Goal: Task Accomplishment & Management: Manage account settings

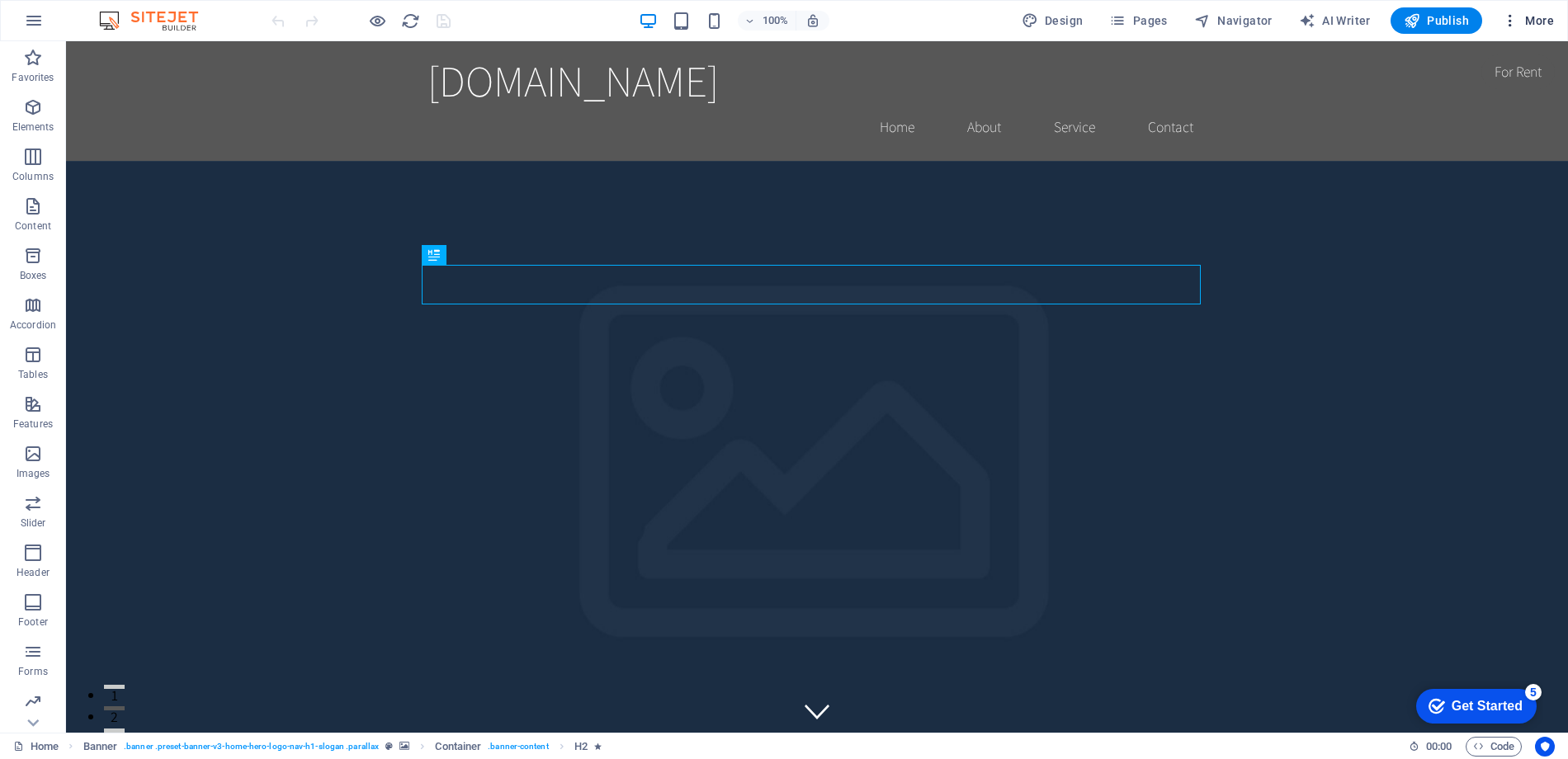
click at [1541, 22] on span "More" at bounding box center [1528, 20] width 52 height 16
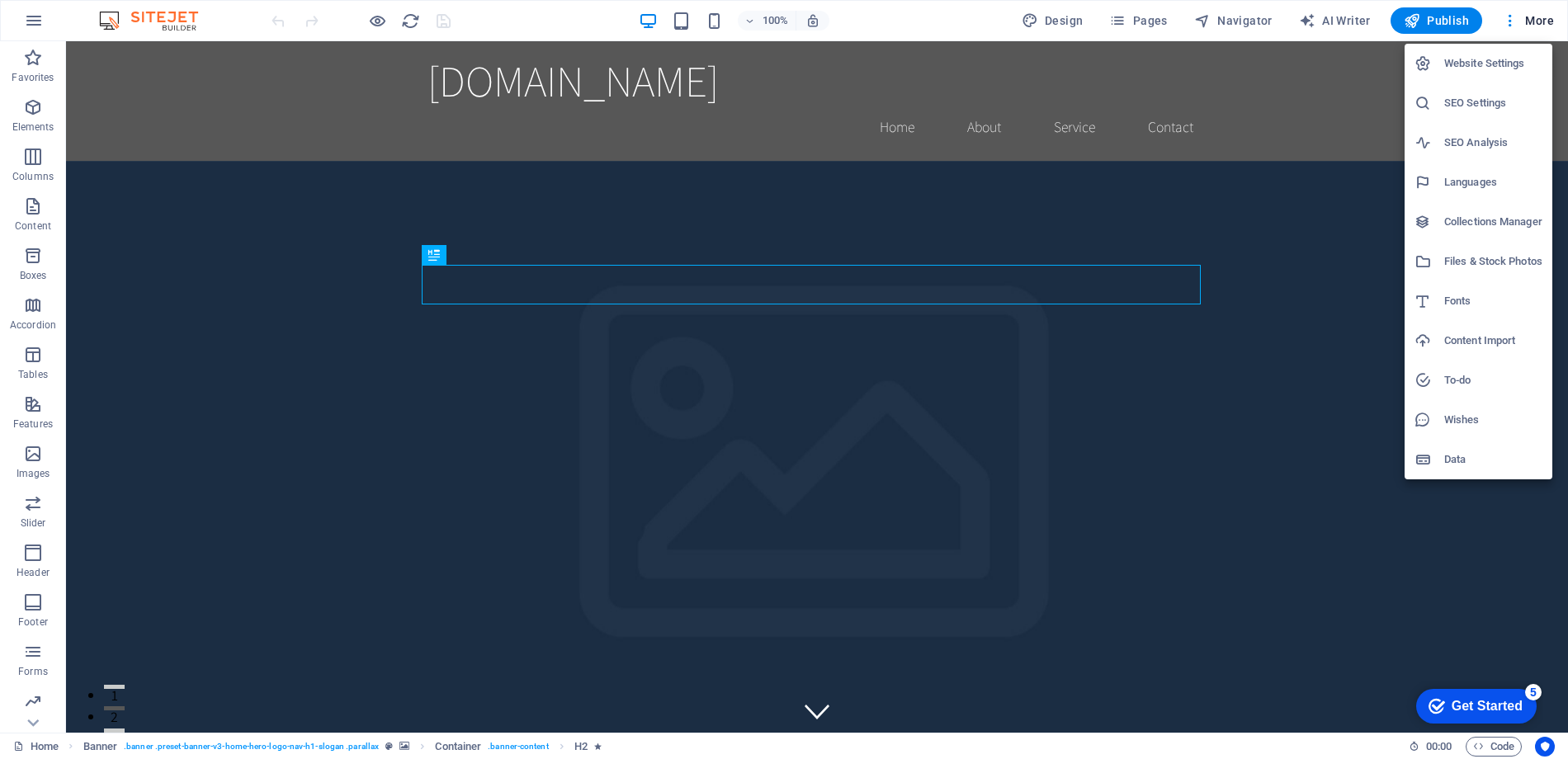
click at [1464, 65] on h6 "Website Settings" at bounding box center [1493, 63] width 98 height 20
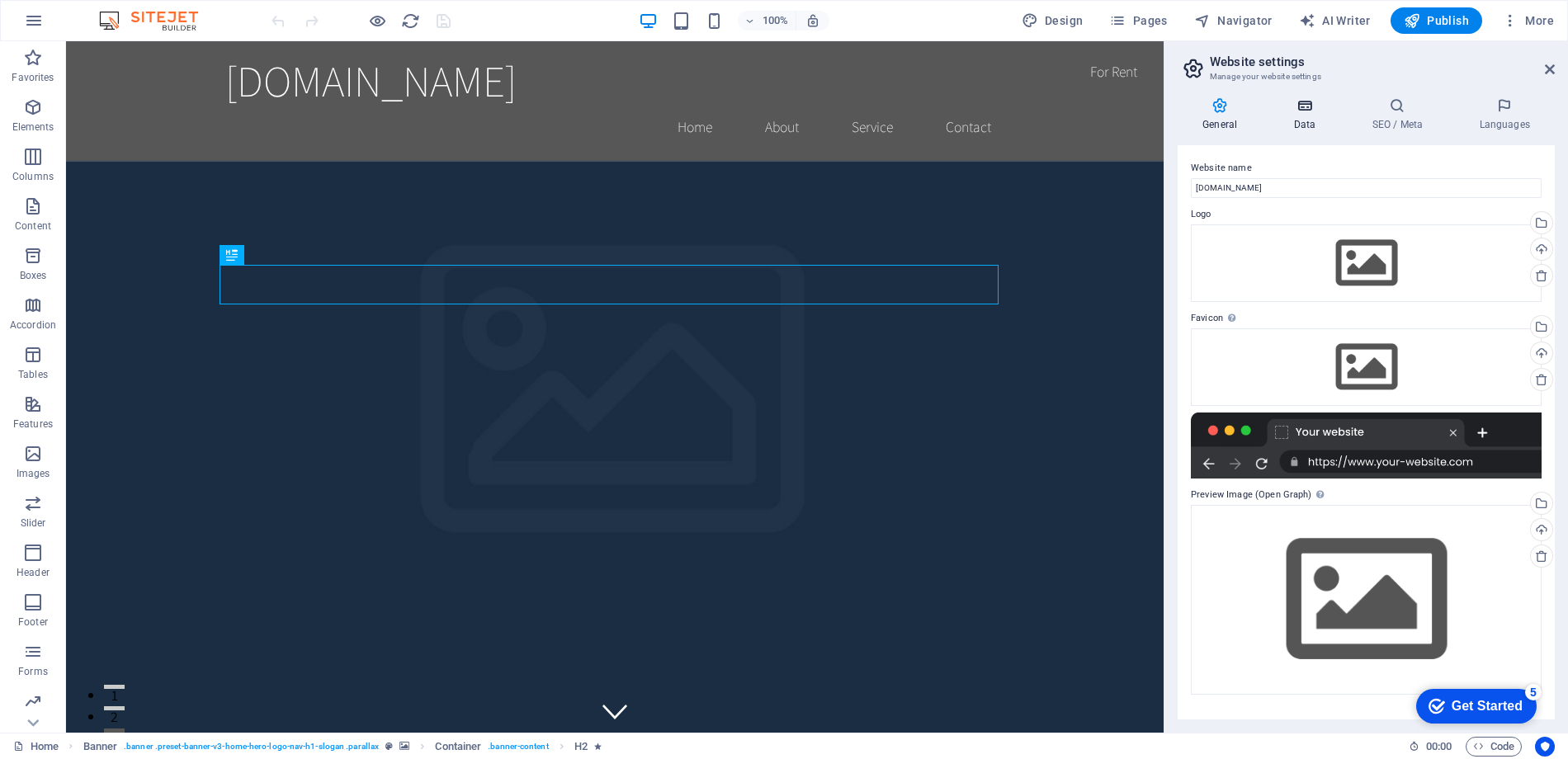
click at [1298, 119] on h4 "Data" at bounding box center [1307, 115] width 78 height 34
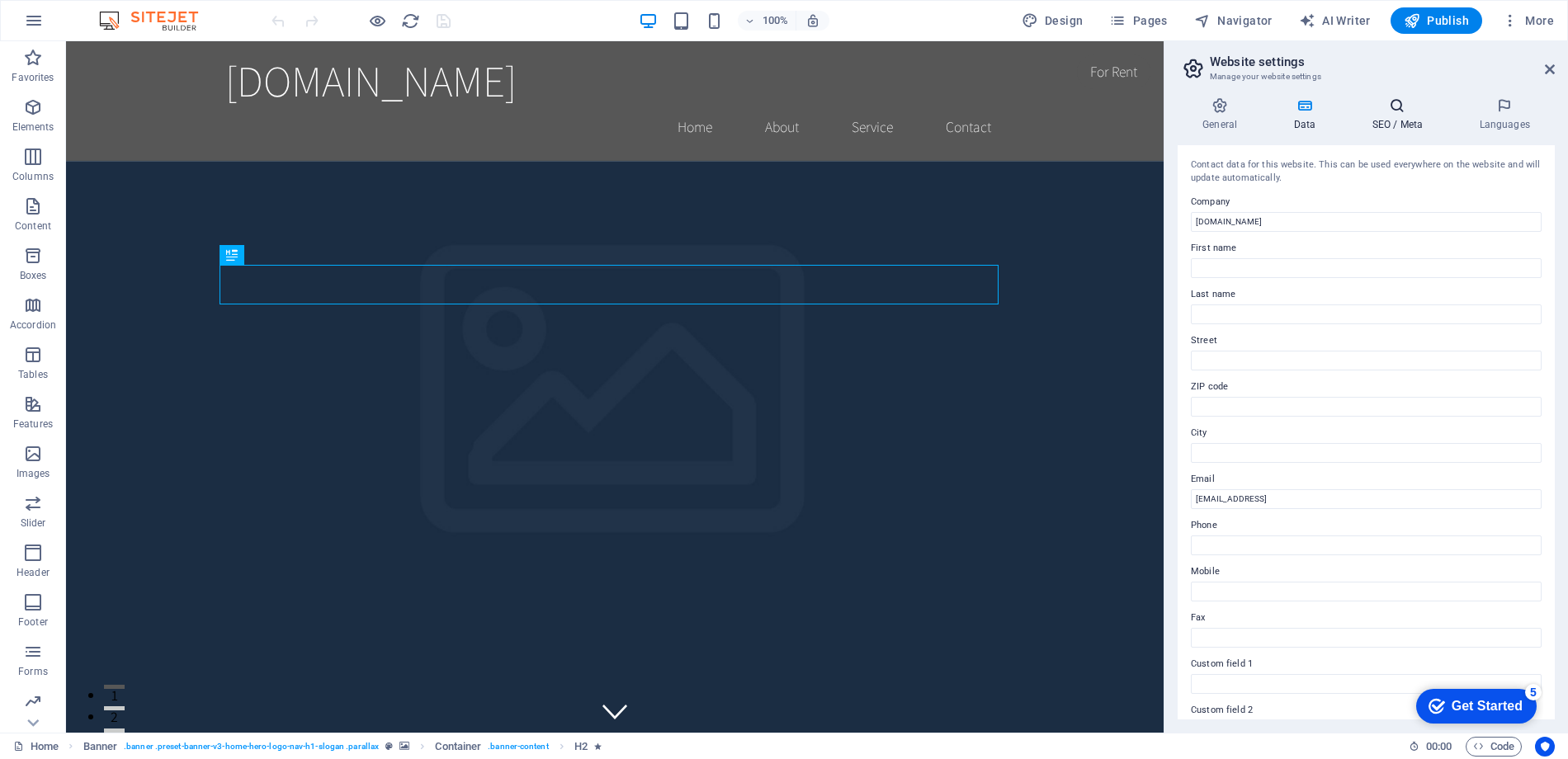
click at [1401, 116] on h4 "SEO / Meta" at bounding box center [1400, 115] width 107 height 34
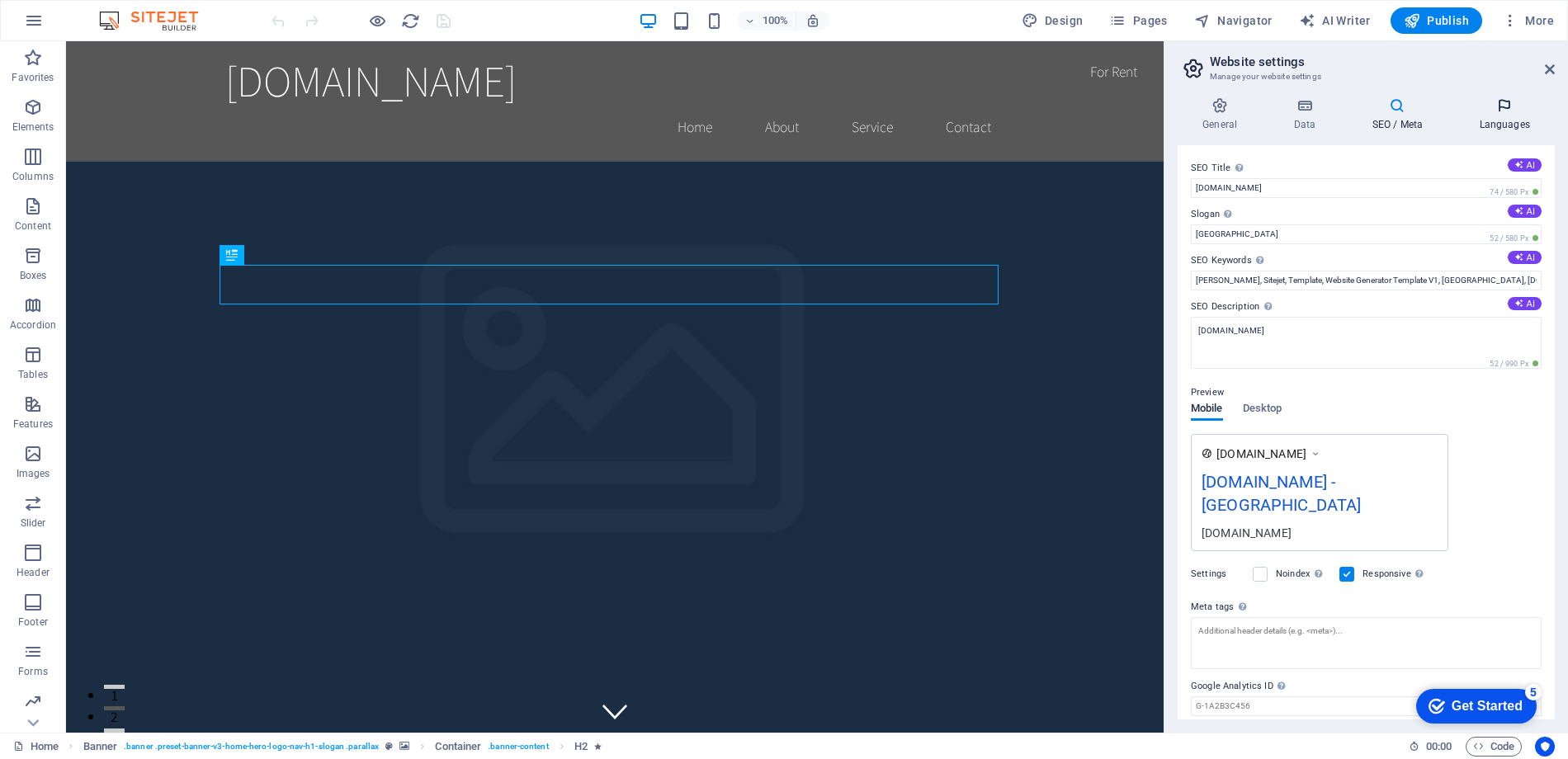
click at [1500, 121] on h4 "Languages" at bounding box center [1504, 115] width 100 height 34
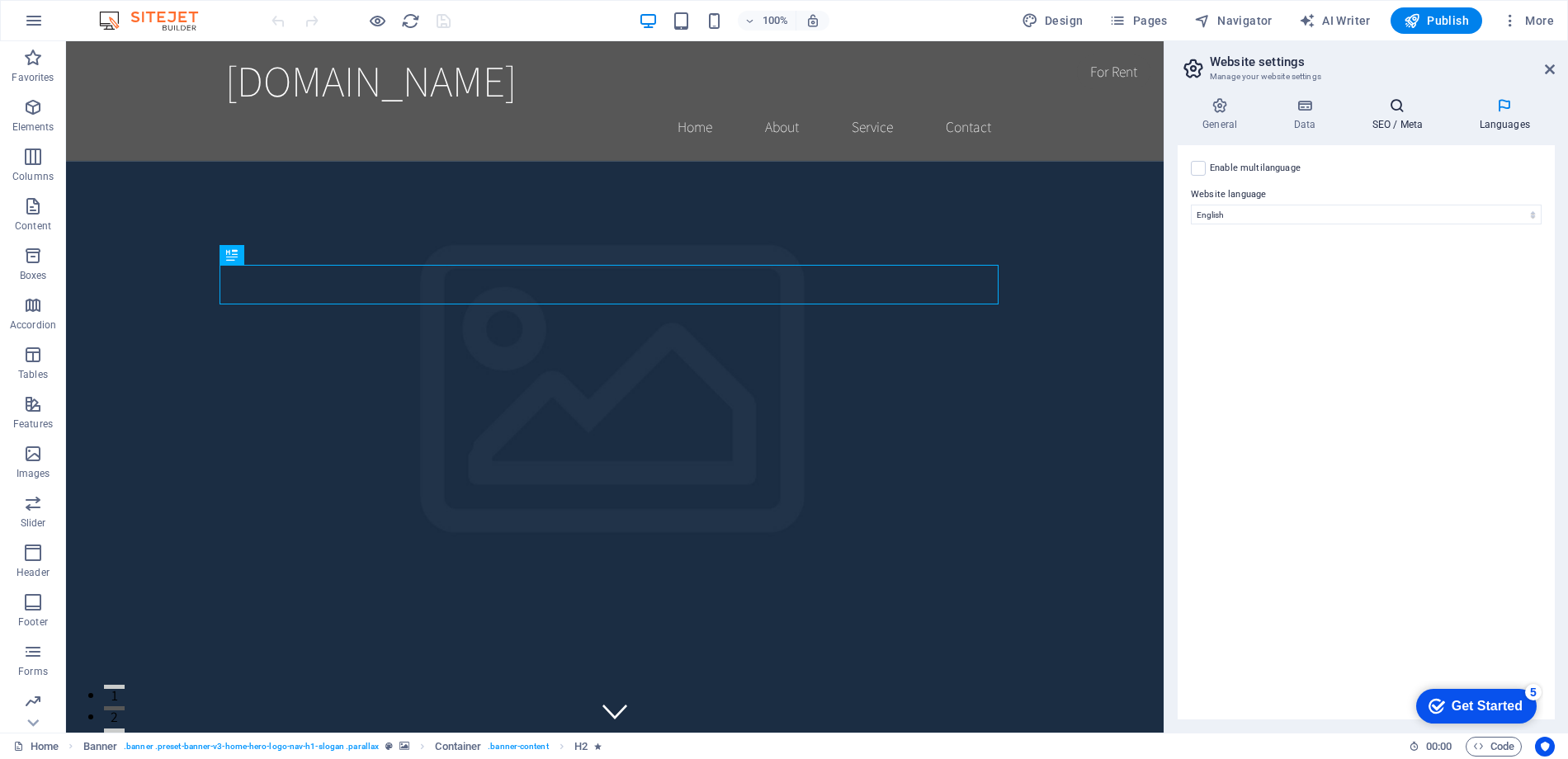
click at [1378, 124] on h4 "SEO / Meta" at bounding box center [1400, 115] width 107 height 34
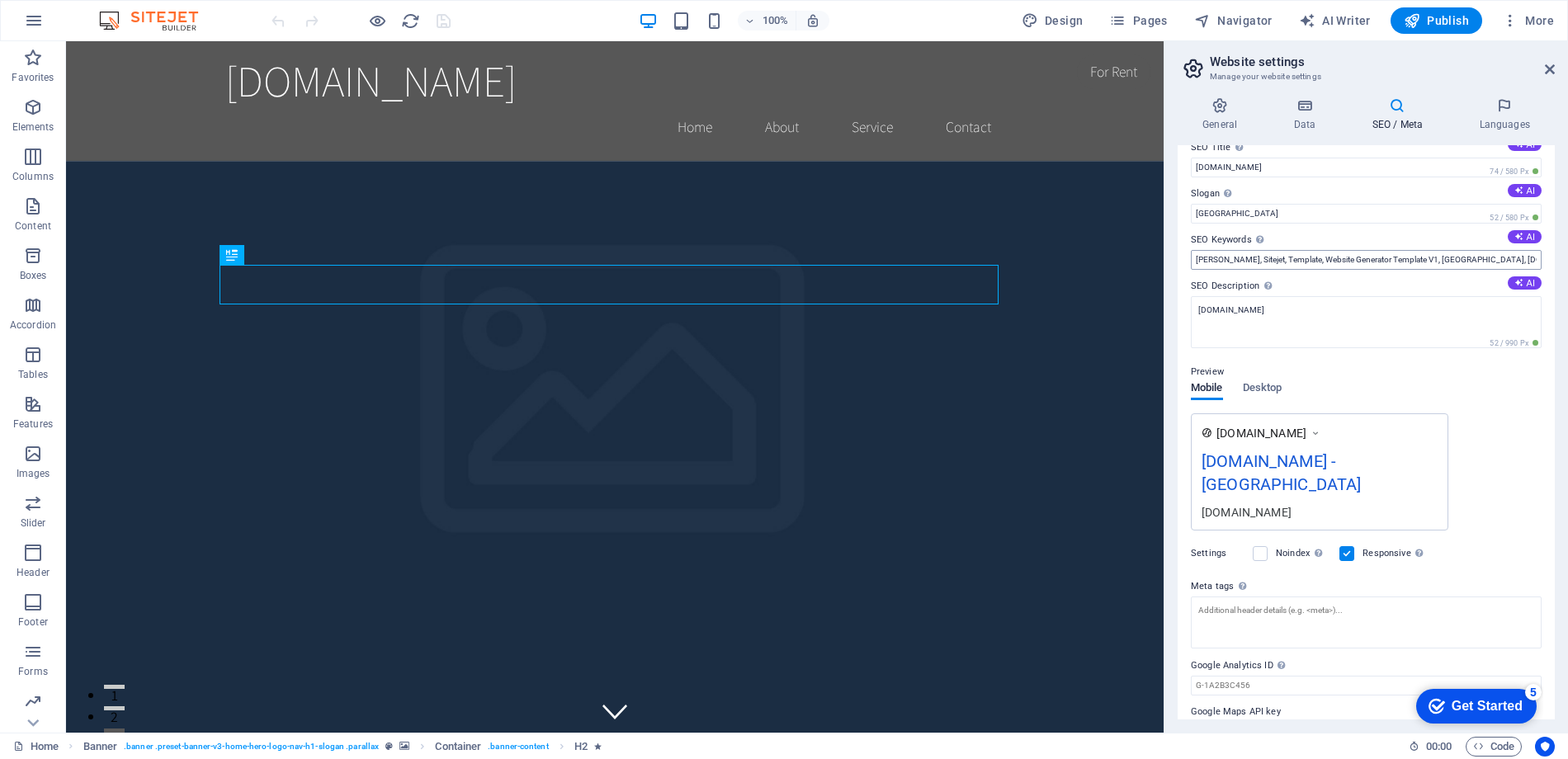
scroll to position [33, 0]
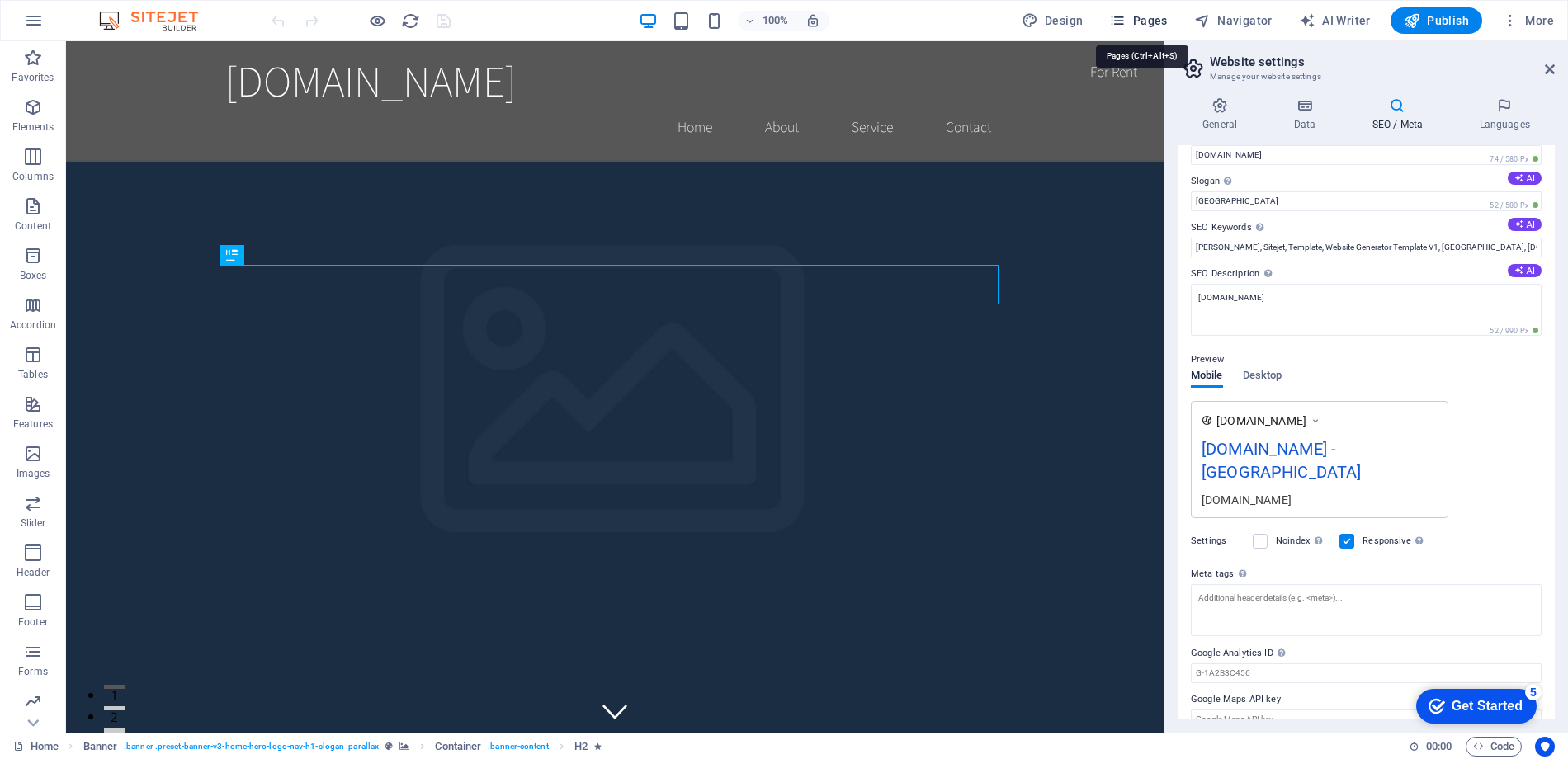
click at [1126, 24] on icon "button" at bounding box center [1117, 20] width 16 height 16
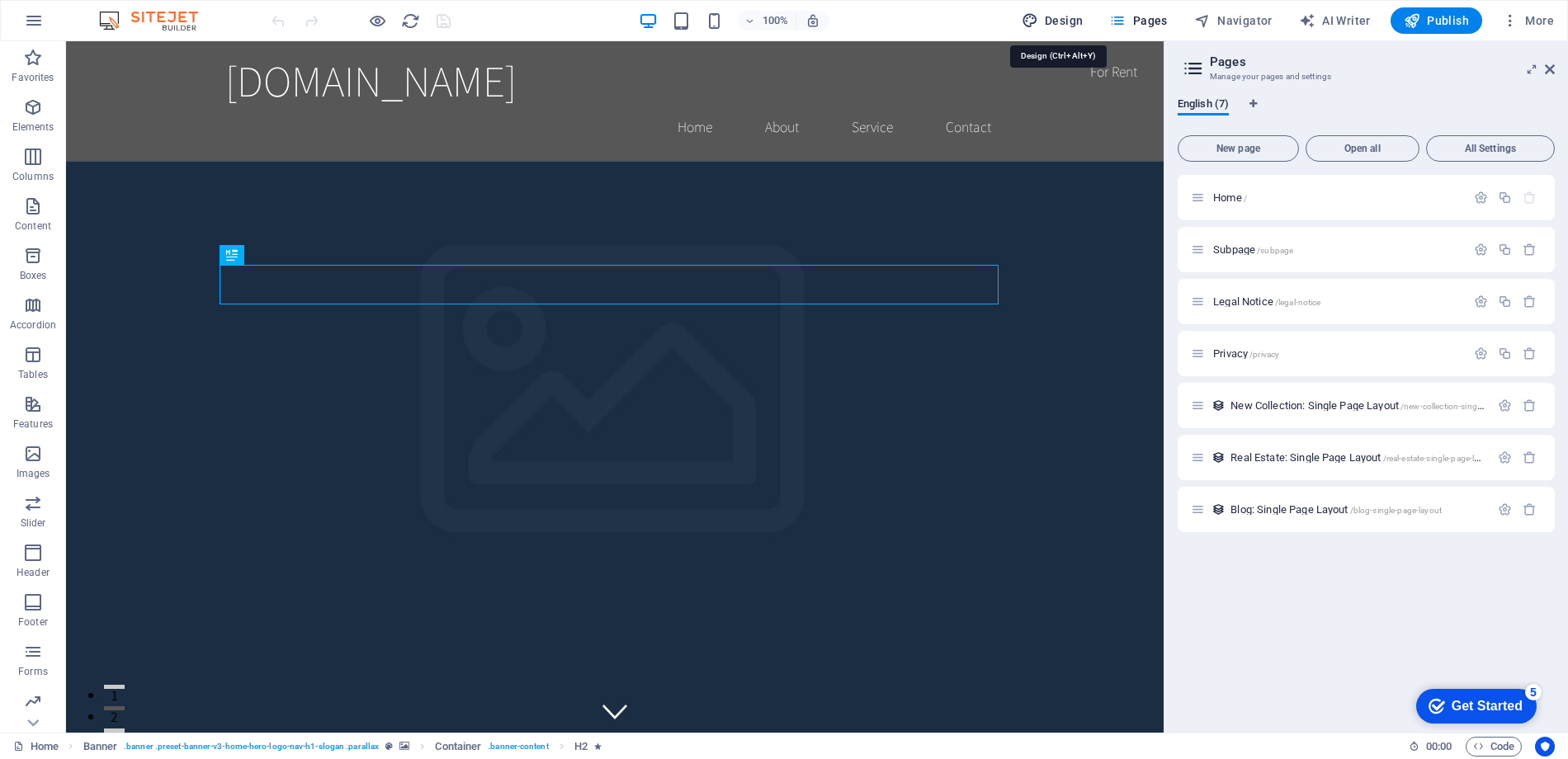
click at [1068, 23] on span "Design" at bounding box center [1052, 20] width 62 height 16
select select "rem"
select select "200"
select select "px"
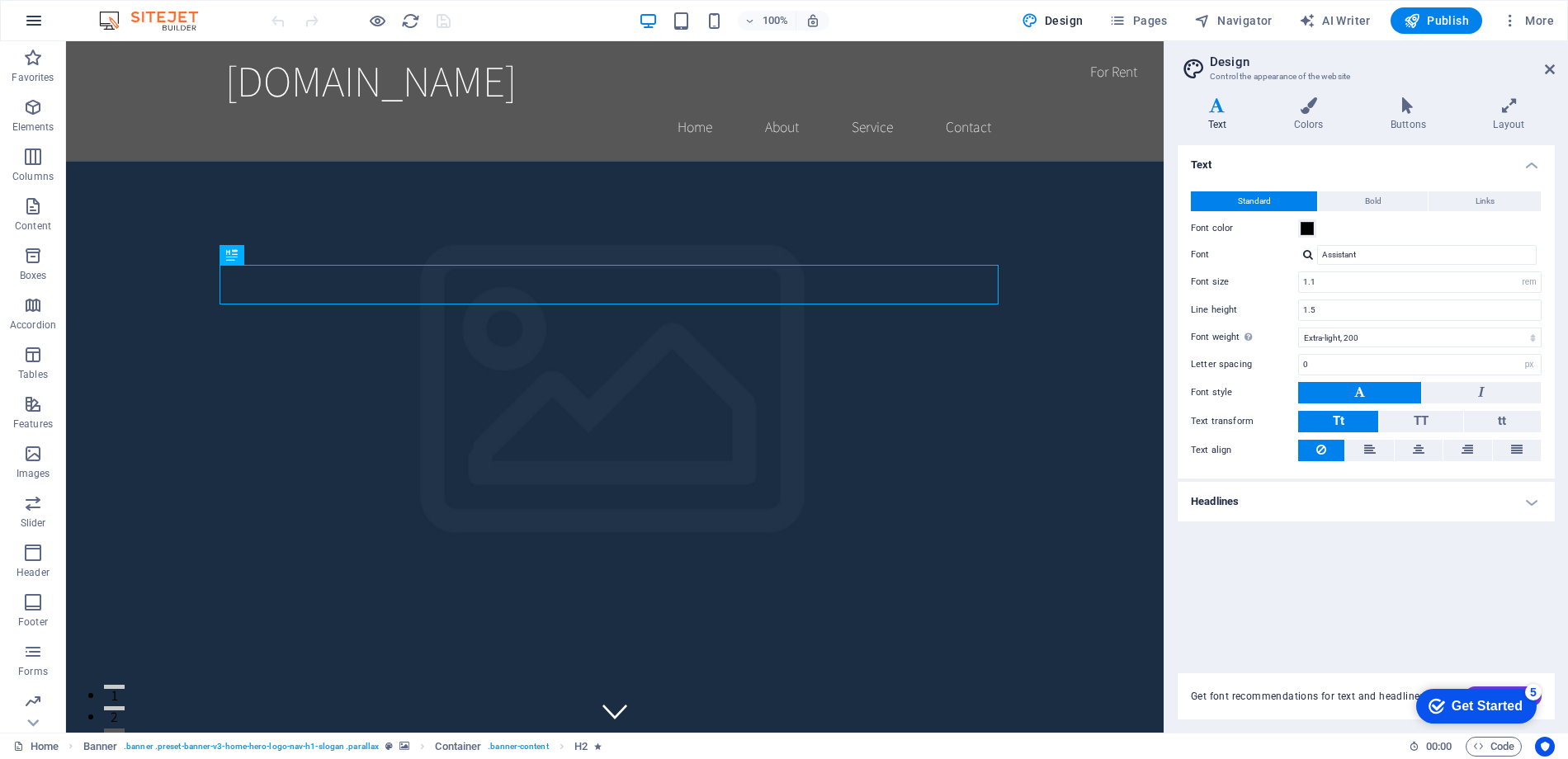
click at [35, 16] on icon "button" at bounding box center [33, 20] width 20 height 20
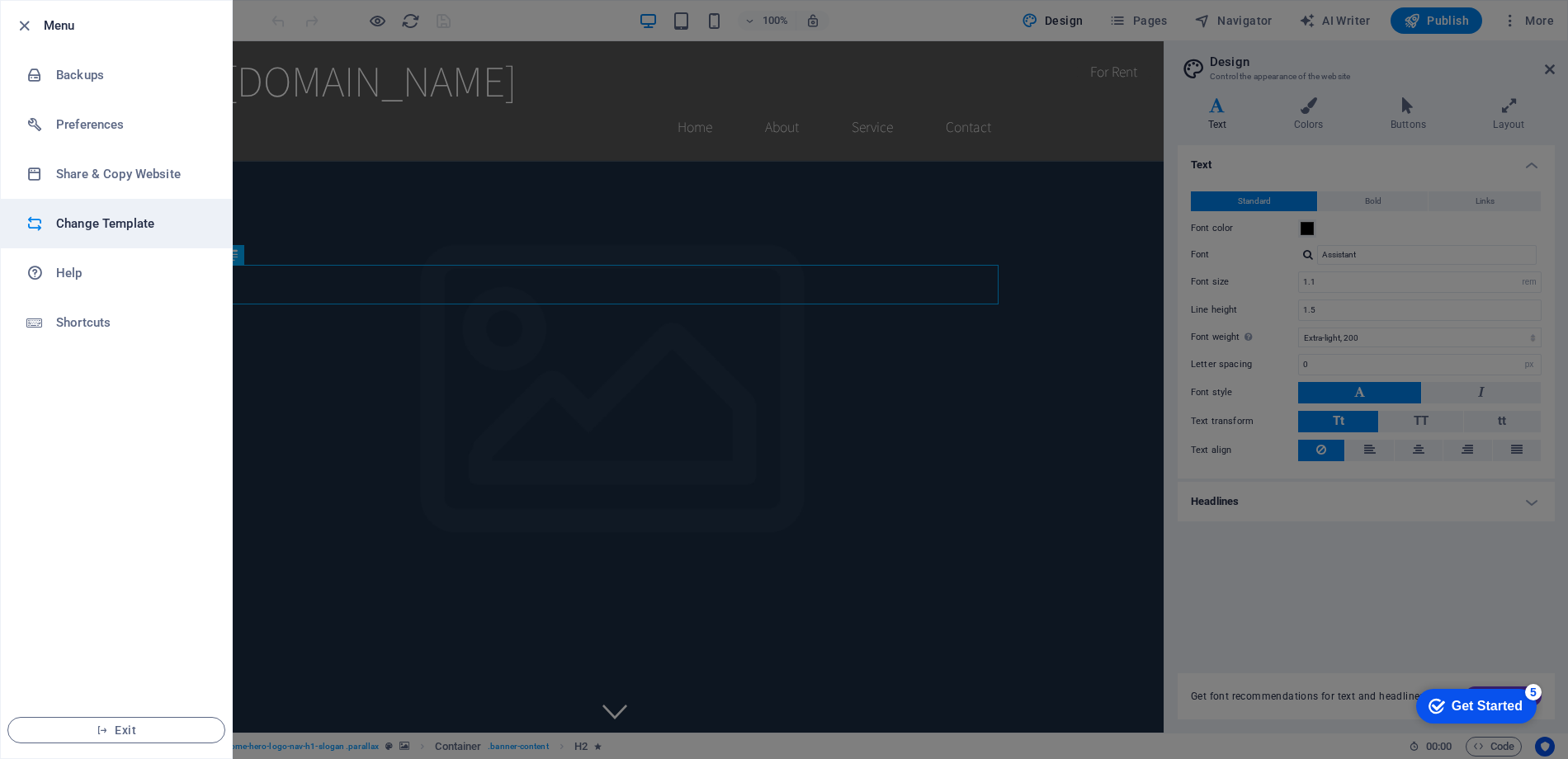
click at [88, 230] on h6 "Change Template" at bounding box center [133, 223] width 153 height 20
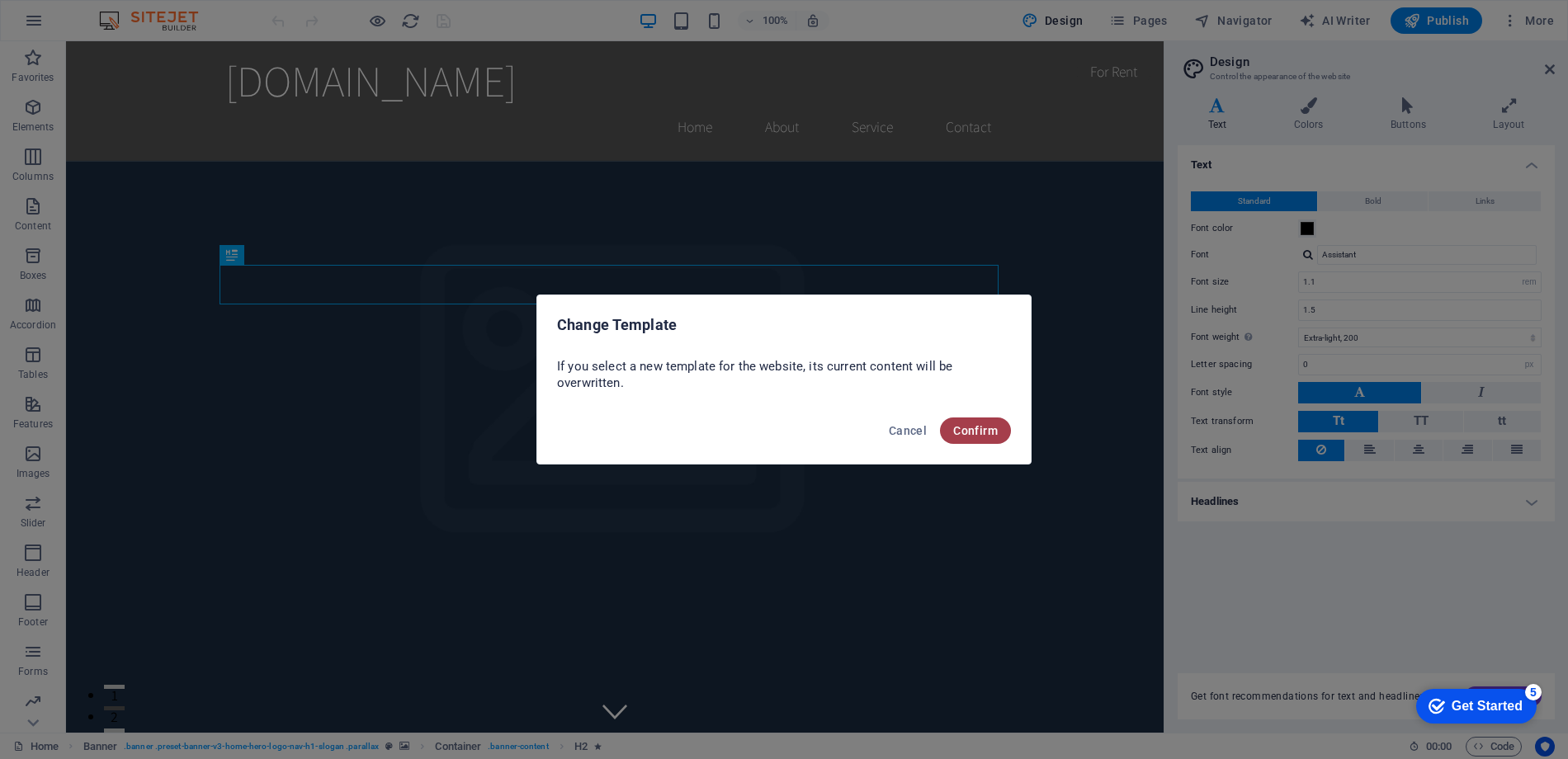
click at [984, 436] on span "Confirm" at bounding box center [975, 431] width 45 height 13
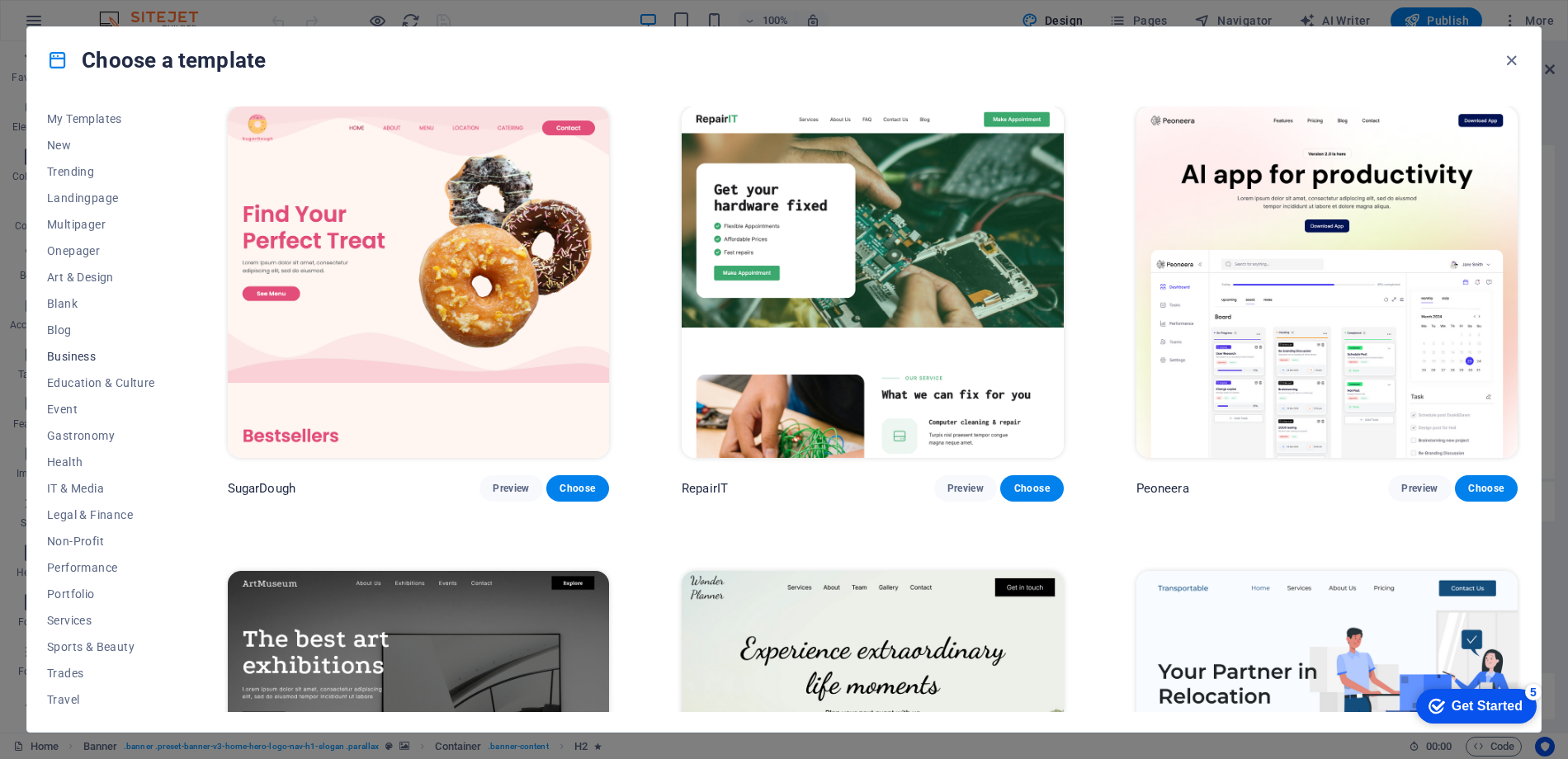
scroll to position [0, 0]
click at [65, 328] on span "Blank" at bounding box center [100, 331] width 108 height 13
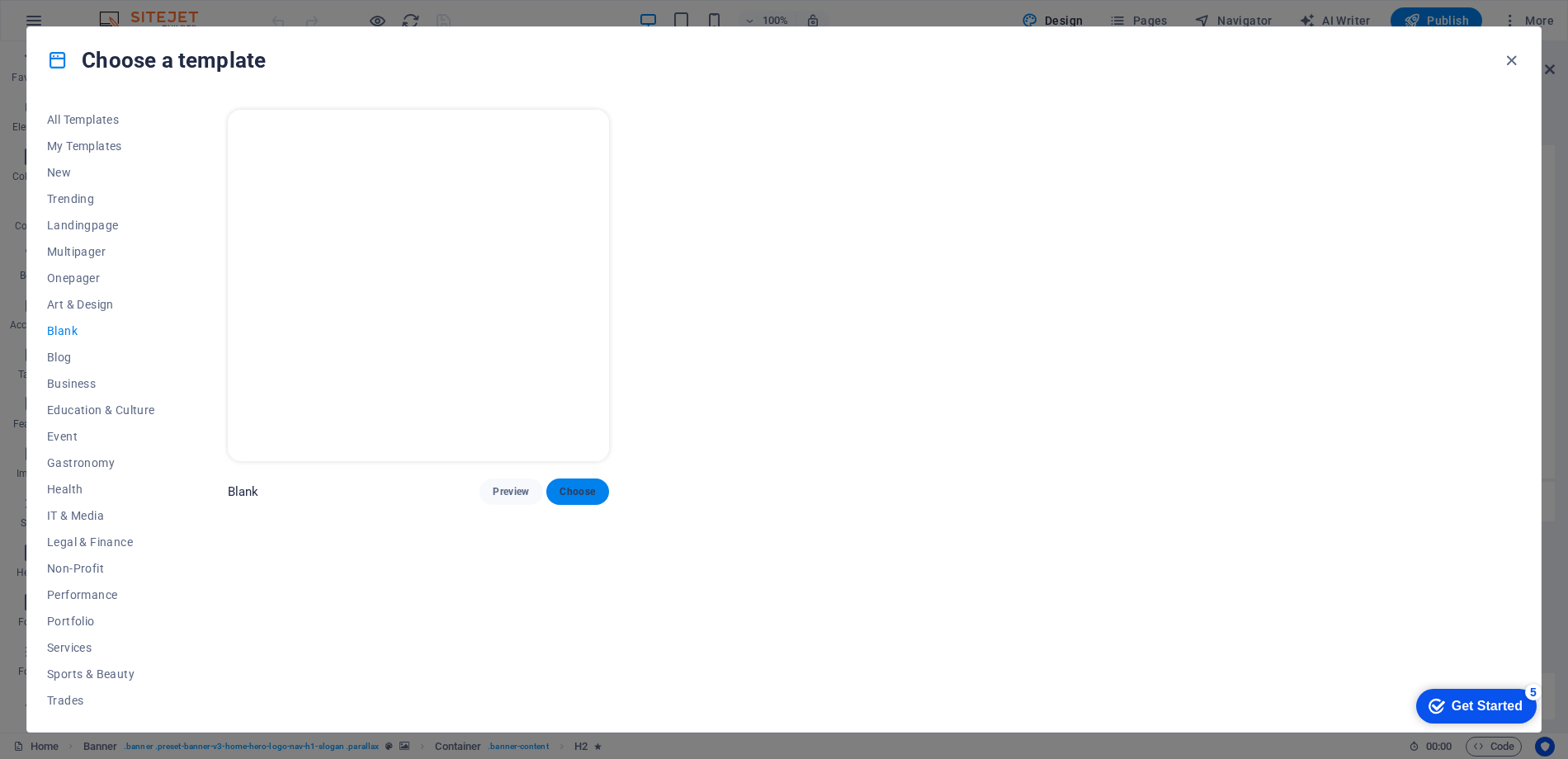
click at [579, 493] on span "Choose" at bounding box center [578, 492] width 36 height 13
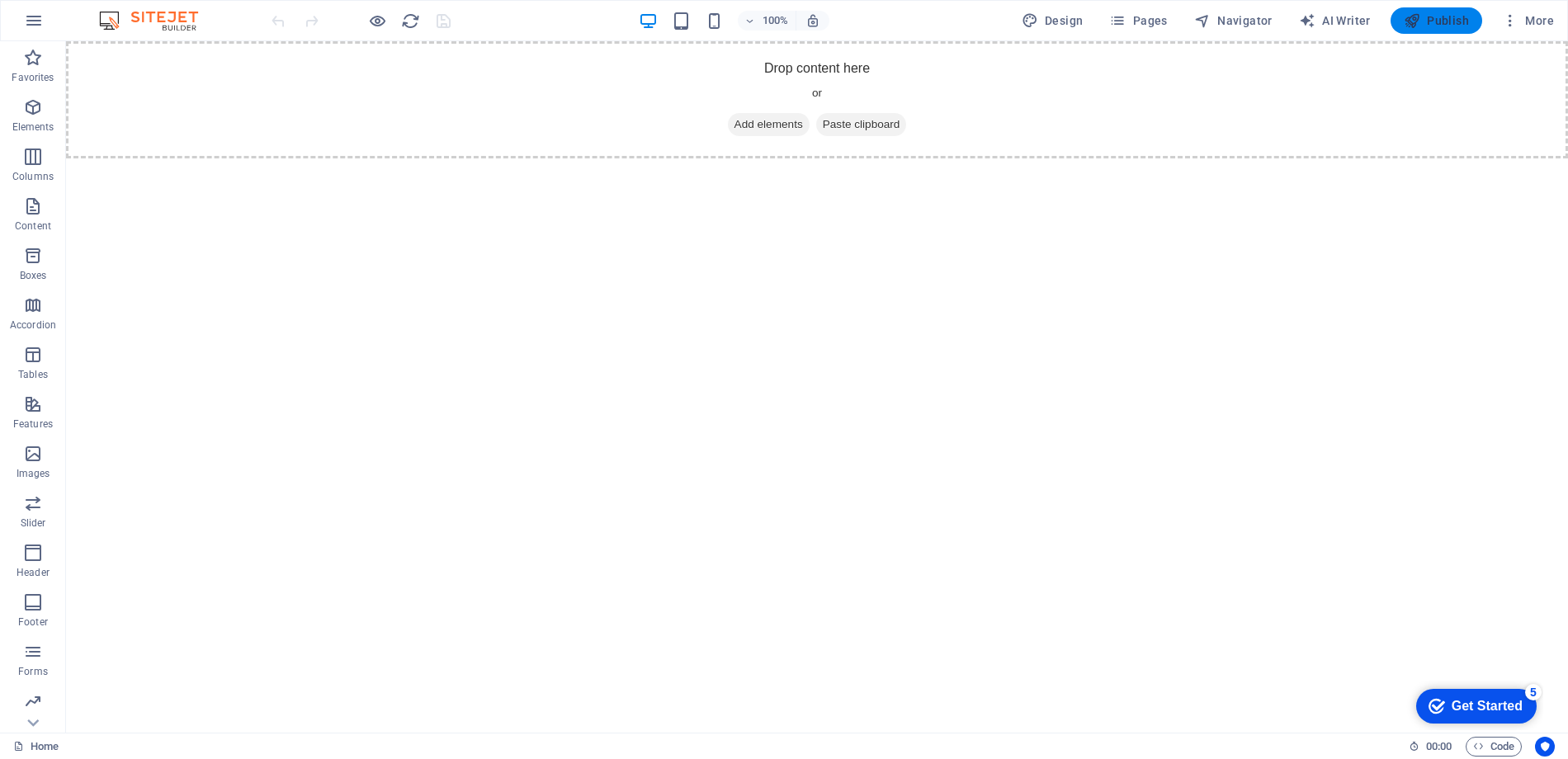
click at [1438, 21] on span "Publish" at bounding box center [1436, 20] width 65 height 16
